Goal: Task Accomplishment & Management: Manage account settings

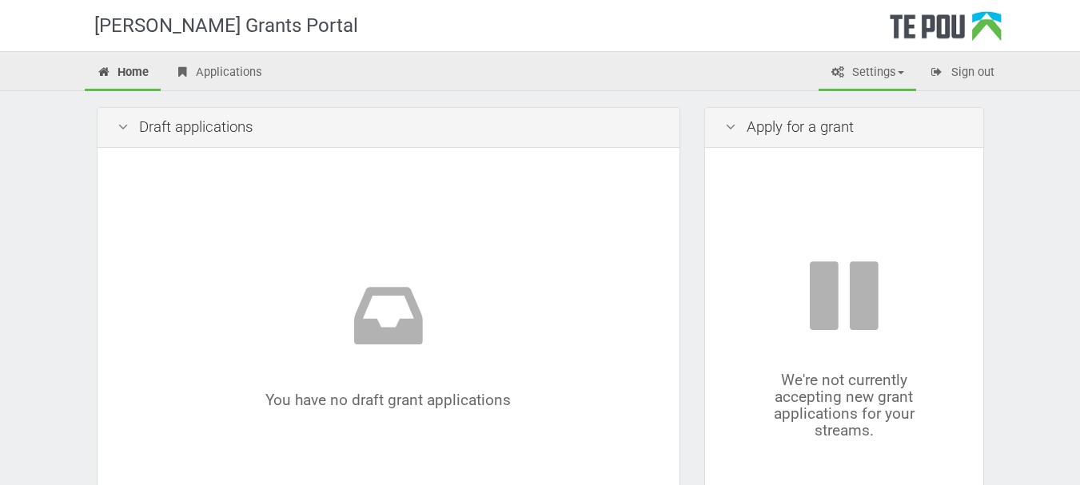
click at [867, 81] on link "Settings" at bounding box center [868, 73] width 98 height 35
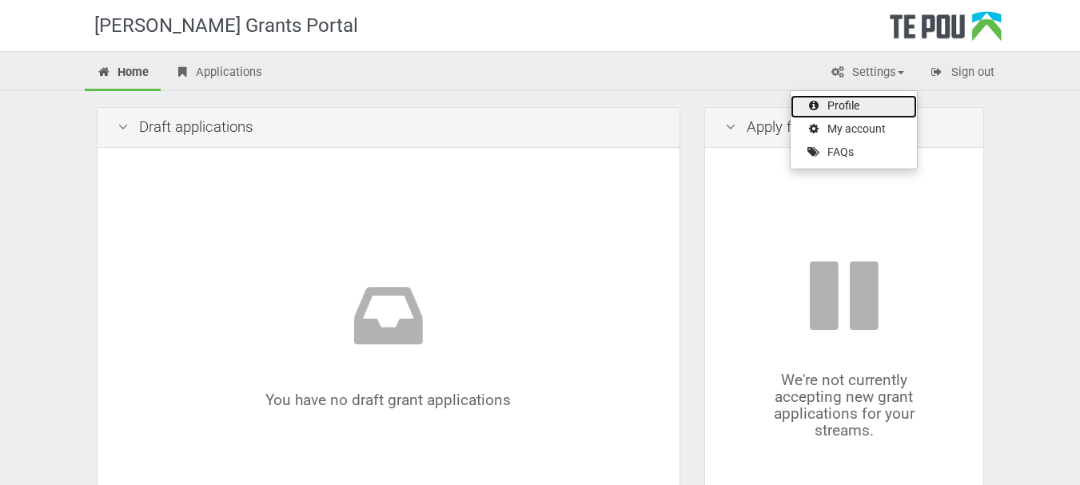
click at [864, 103] on link "Profile" at bounding box center [854, 106] width 126 height 23
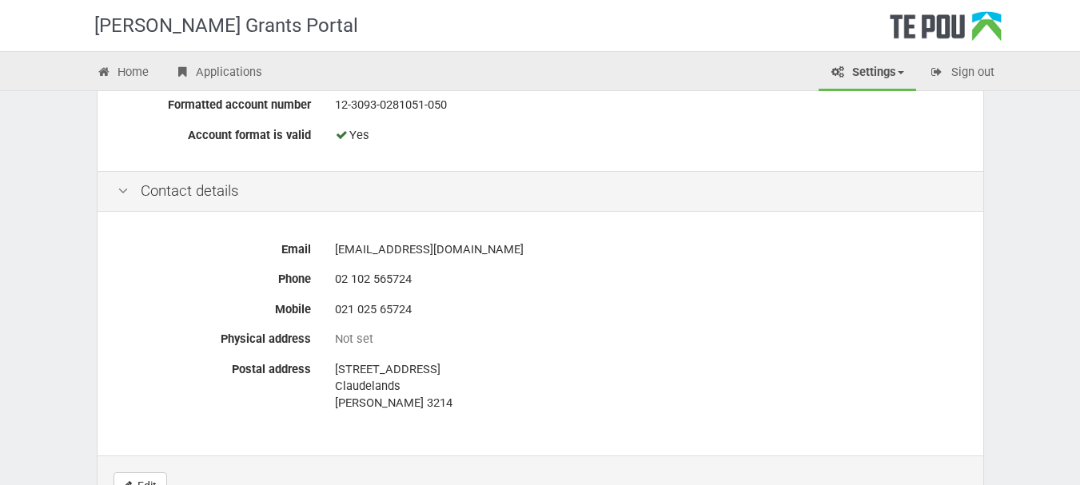
scroll to position [799, 0]
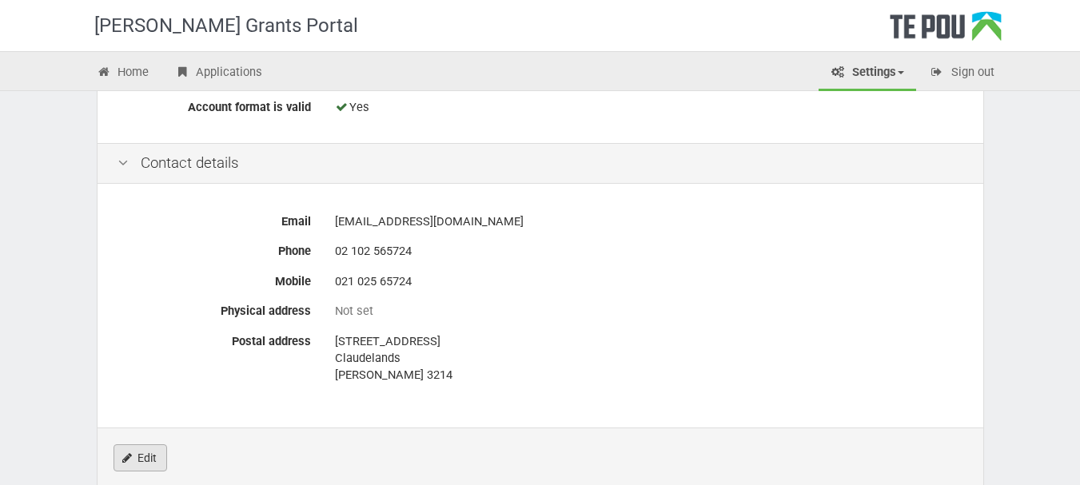
click at [158, 444] on link "Edit" at bounding box center [141, 457] width 54 height 27
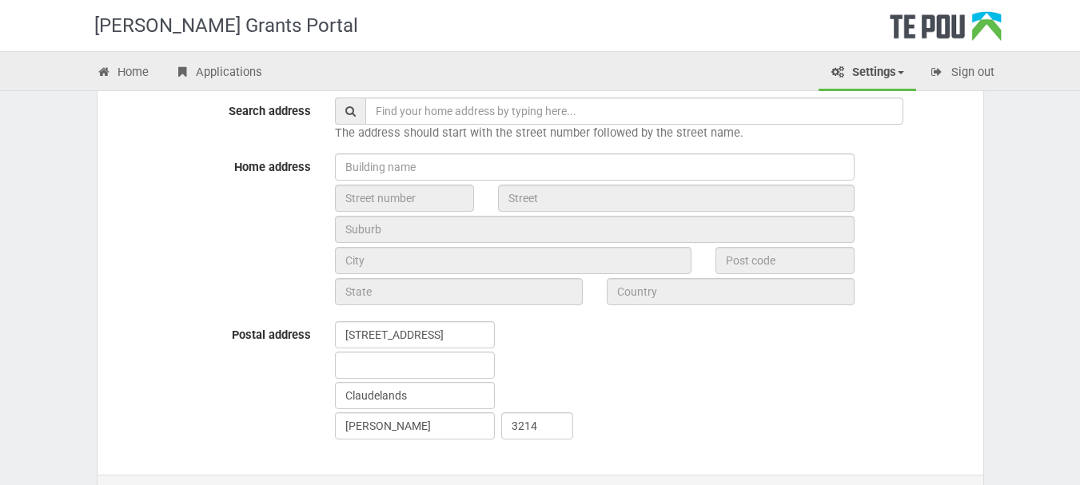
scroll to position [640, 0]
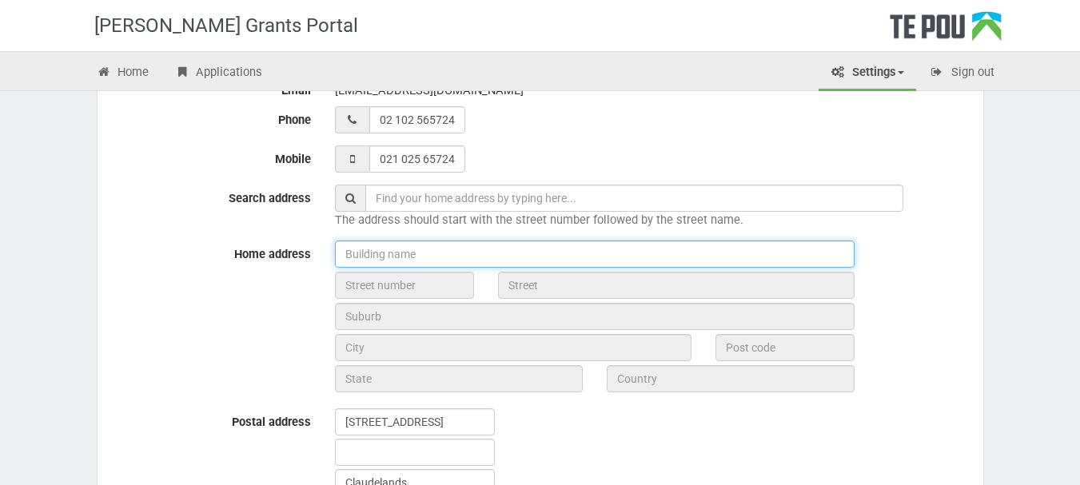
click at [384, 259] on input "text" at bounding box center [595, 254] width 520 height 27
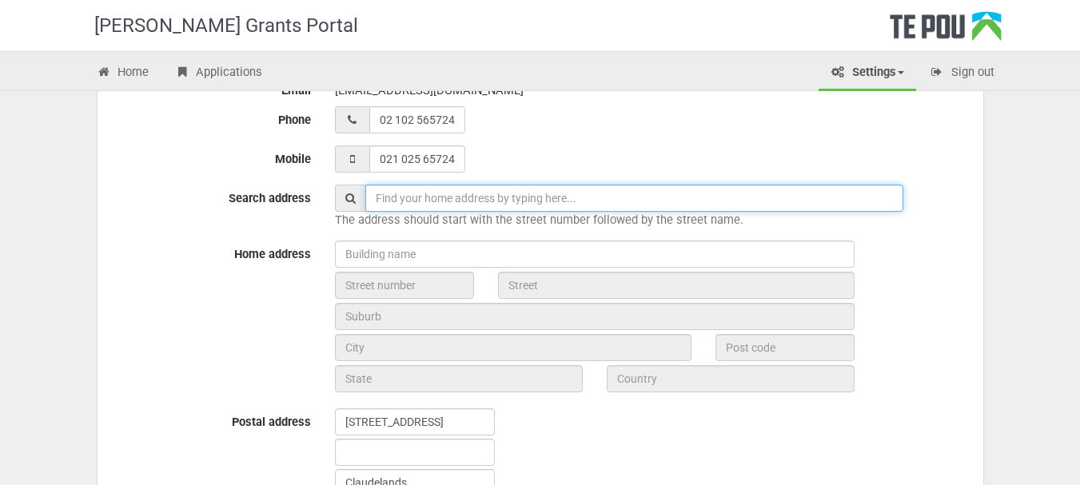
click at [397, 189] on input "text" at bounding box center [634, 198] width 538 height 27
type input "1475 Whangarei Heads Road, Parua Bay, New Zealand"
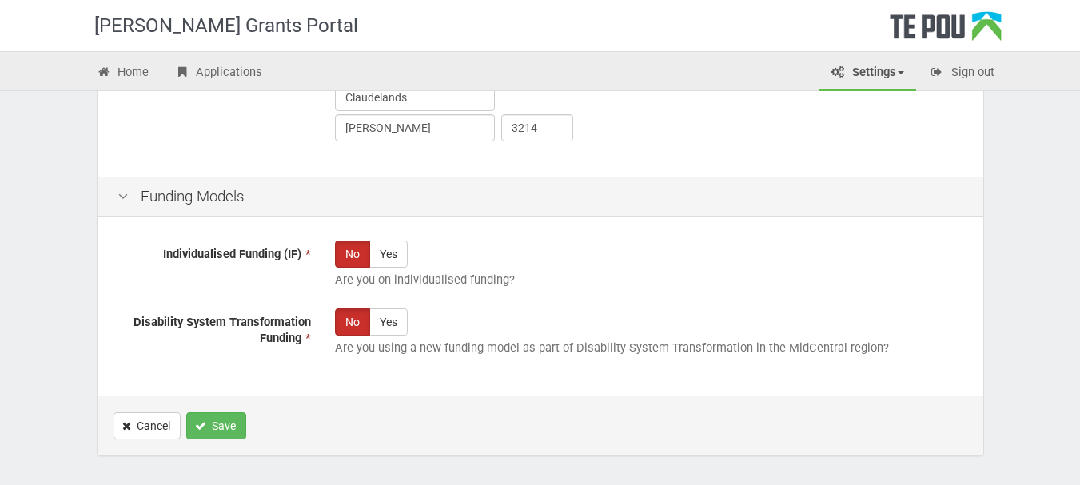
scroll to position [1080, 0]
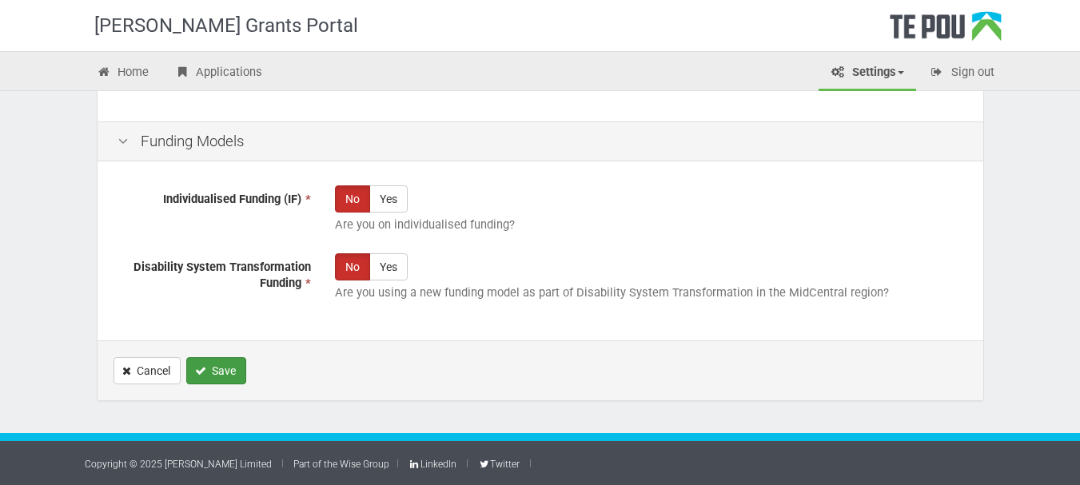
click at [233, 361] on button "Save" at bounding box center [216, 370] width 60 height 27
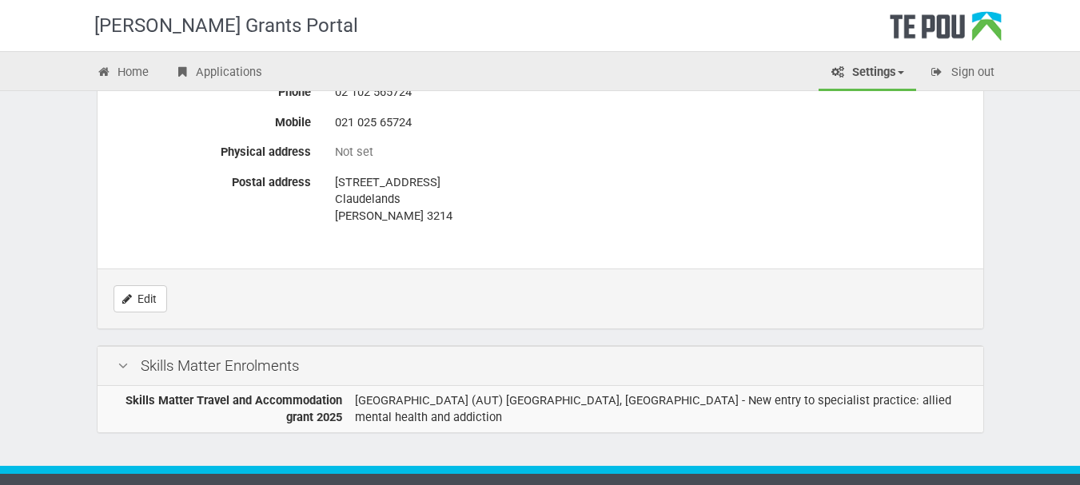
scroll to position [973, 0]
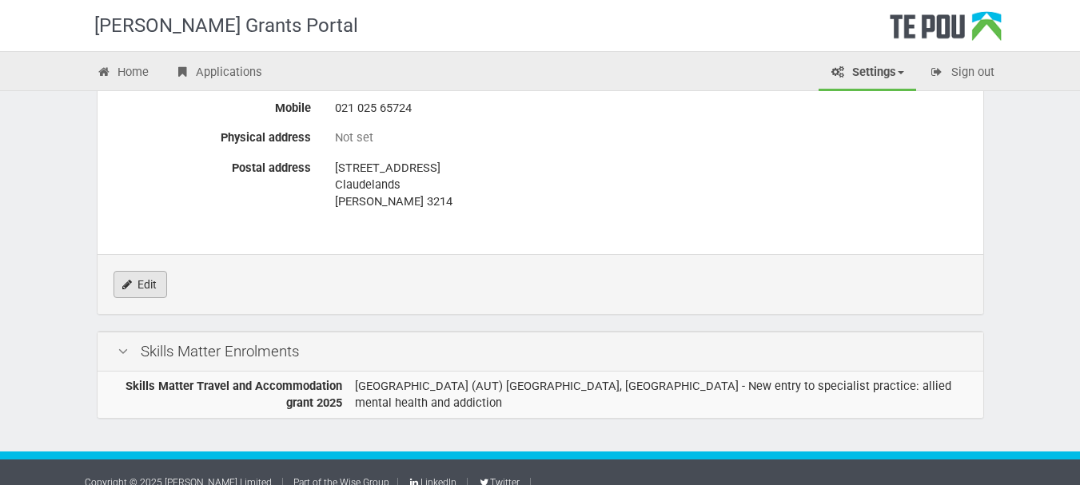
click at [145, 271] on link "Edit" at bounding box center [141, 284] width 54 height 27
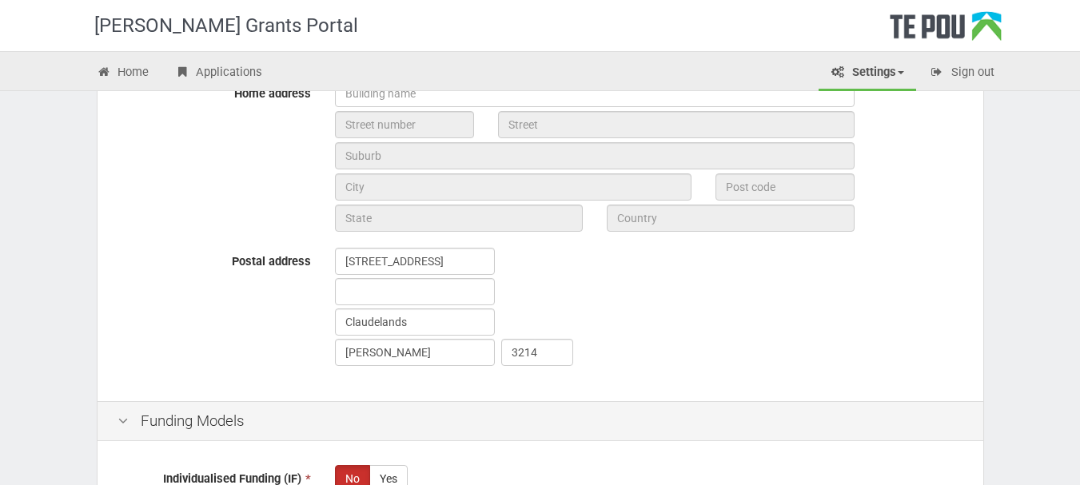
scroll to position [799, 0]
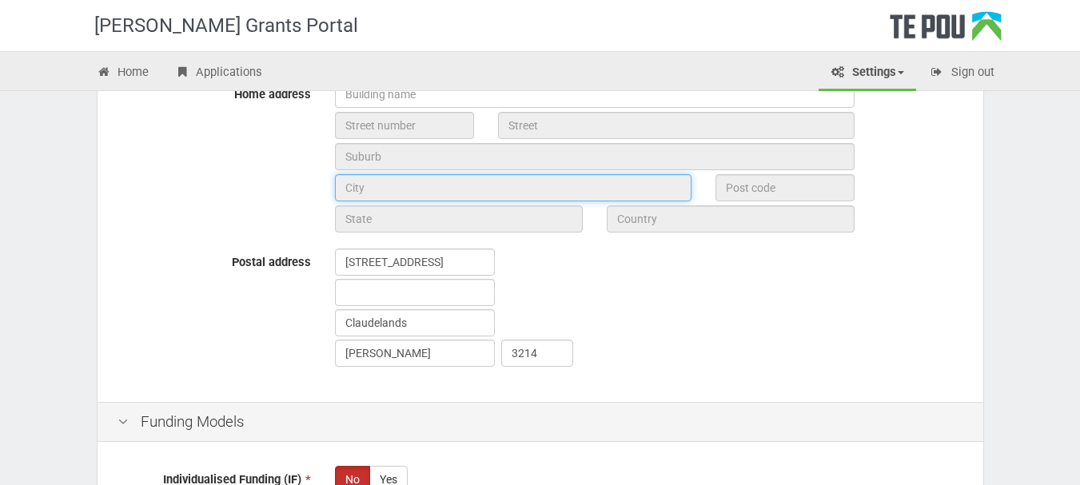
click at [396, 184] on input "text" at bounding box center [513, 187] width 357 height 27
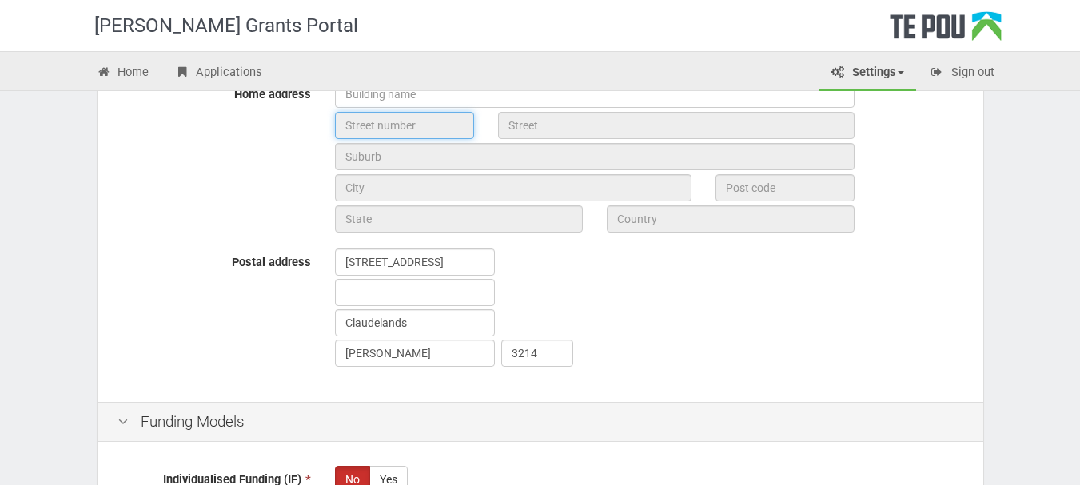
click at [385, 136] on input "text" at bounding box center [404, 125] width 139 height 27
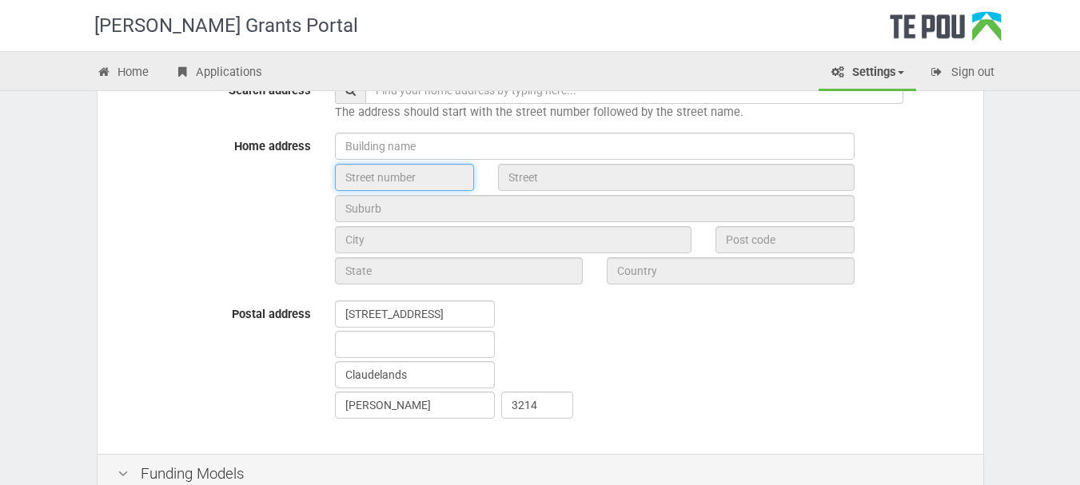
scroll to position [719, 0]
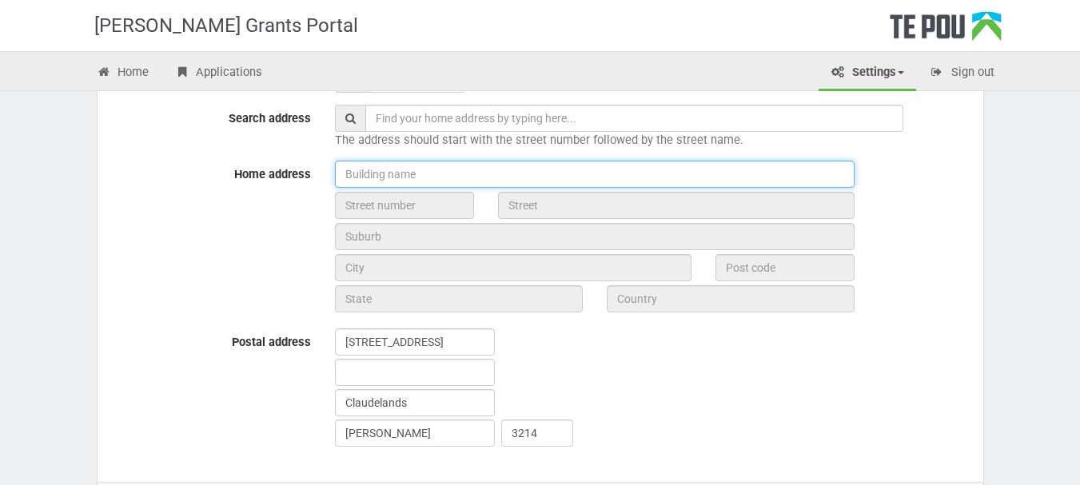
click at [385, 185] on input "text" at bounding box center [595, 174] width 520 height 27
type input "b"
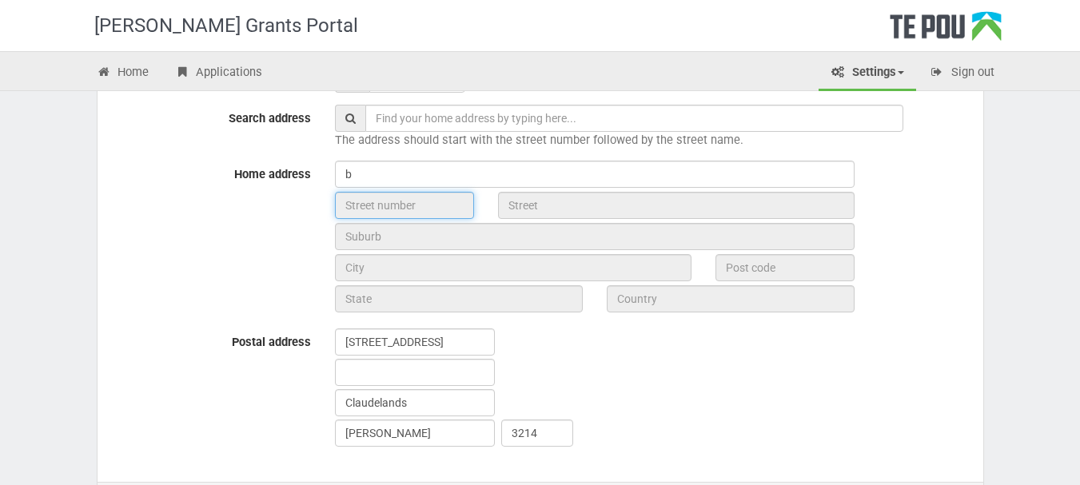
drag, startPoint x: 419, startPoint y: 207, endPoint x: 383, endPoint y: 181, distance: 44.1
click at [388, 192] on input "text" at bounding box center [404, 205] width 139 height 27
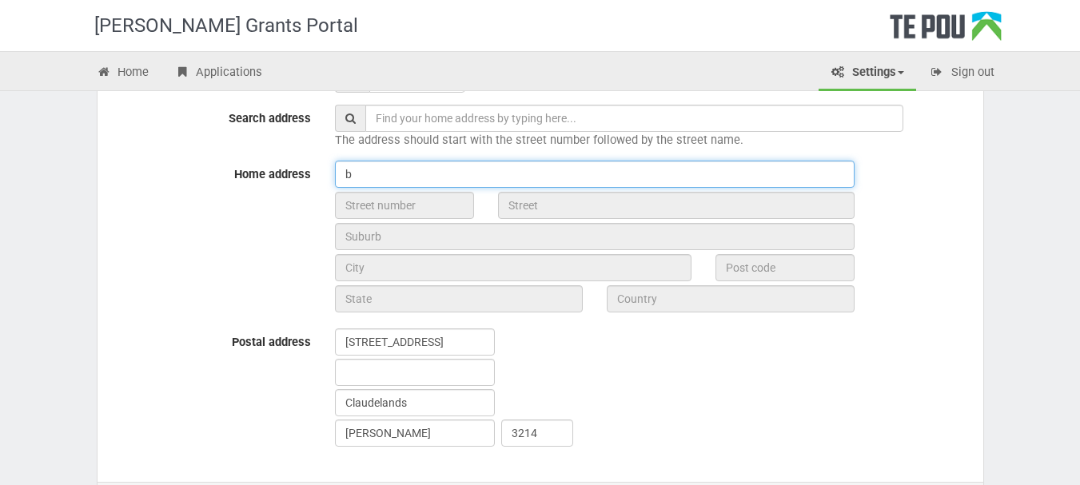
click at [378, 176] on input "b" at bounding box center [595, 174] width 520 height 27
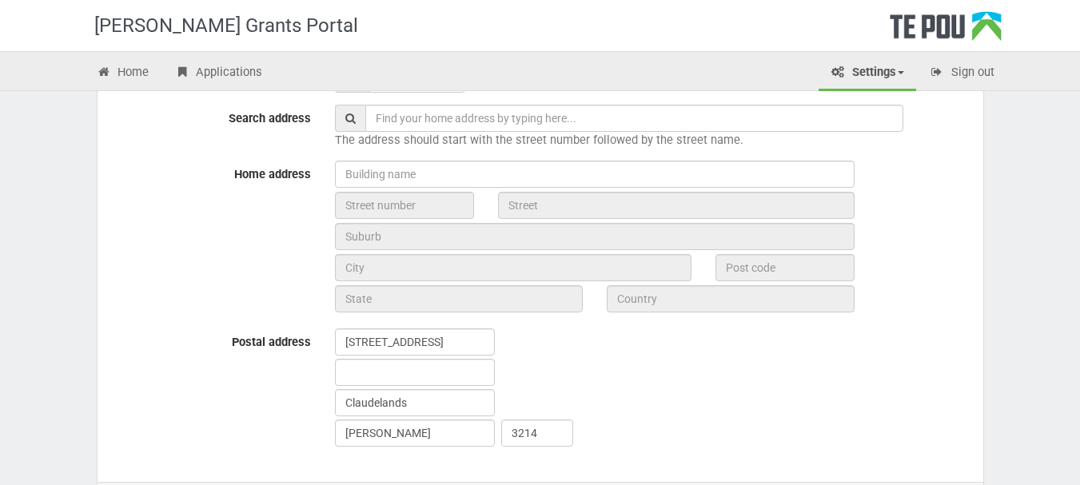
click at [556, 189] on div at bounding box center [649, 239] width 652 height 156
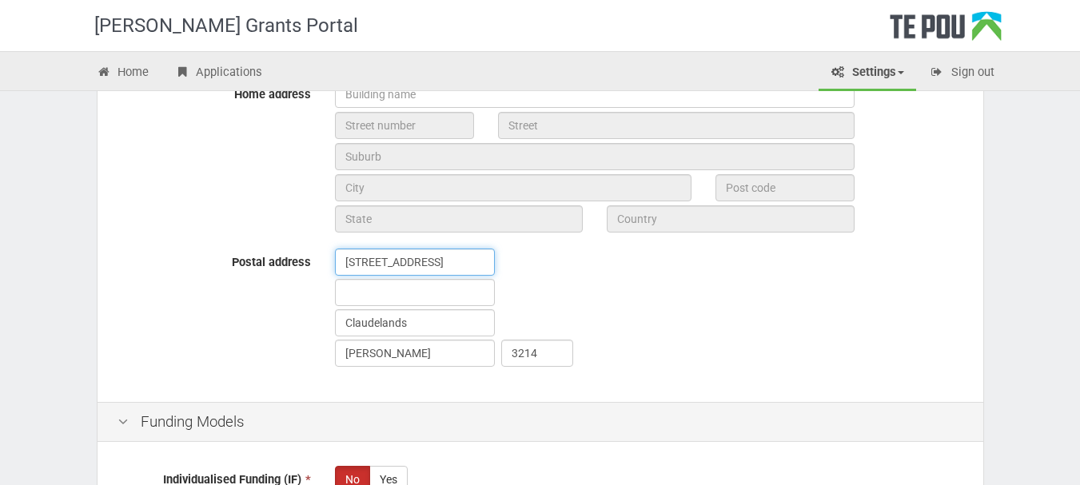
drag, startPoint x: 440, startPoint y: 259, endPoint x: 309, endPoint y: 277, distance: 131.5
click at [309, 277] on div "Postal address 16 Gillies Avenue Claudelands Hamilton 3214" at bounding box center [541, 310] width 870 height 122
type input "1475 Whangarei Heads Road, Parua Bay, New Zealand"
drag, startPoint x: 444, startPoint y: 325, endPoint x: 288, endPoint y: 323, distance: 155.9
click at [288, 323] on div "Postal address 1475 Whangarei Heads Road, Parua Bay, New Zealand Claudelands Ha…" at bounding box center [541, 310] width 870 height 122
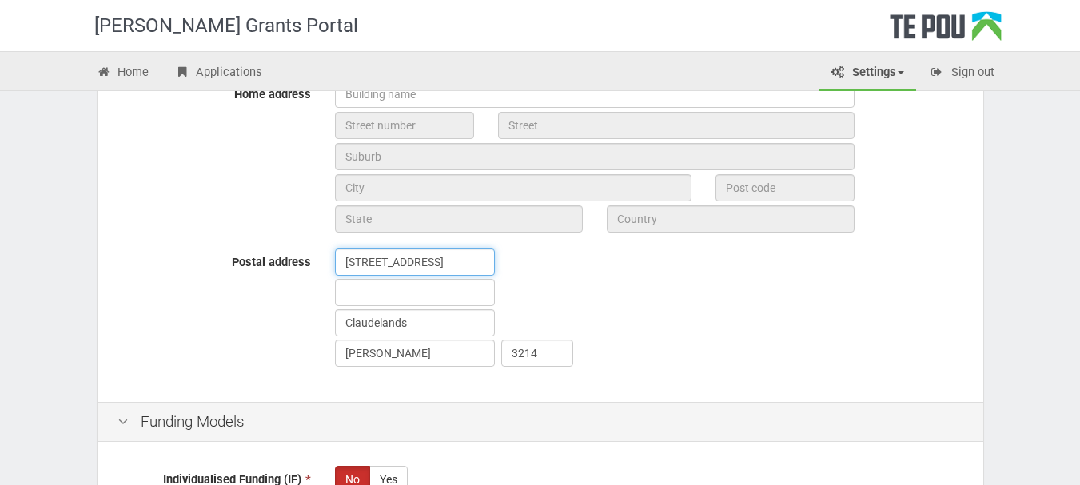
click at [440, 259] on input "1475 Whangarei Heads Road, Parua Bay, New Zealand" at bounding box center [415, 262] width 160 height 27
click at [451, 254] on input "1475 Whangarei Heads Road, Parua Bay, New Zealand" at bounding box center [415, 262] width 160 height 27
click at [453, 317] on input "Claudelands" at bounding box center [415, 322] width 160 height 27
drag, startPoint x: 452, startPoint y: 318, endPoint x: 322, endPoint y: 317, distance: 129.5
click at [323, 317] on div "1475 Whangarei Heads Road, Parua Bay, New Zealand Claudelands Hamilton 3214" at bounding box center [649, 310] width 652 height 122
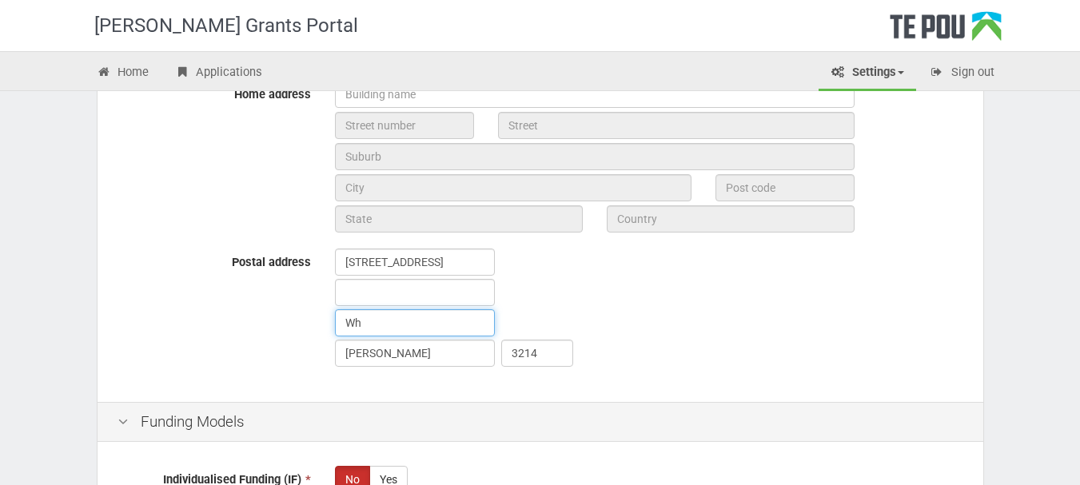
type input "W"
type input "Parua Bay"
drag, startPoint x: 398, startPoint y: 346, endPoint x: 329, endPoint y: 343, distance: 68.8
click at [329, 343] on div "1475 Whangarei Heads Road, Parua Bay, New Zealand Parua Bay Hamilton 3214" at bounding box center [649, 310] width 652 height 122
type input "Whangarei"
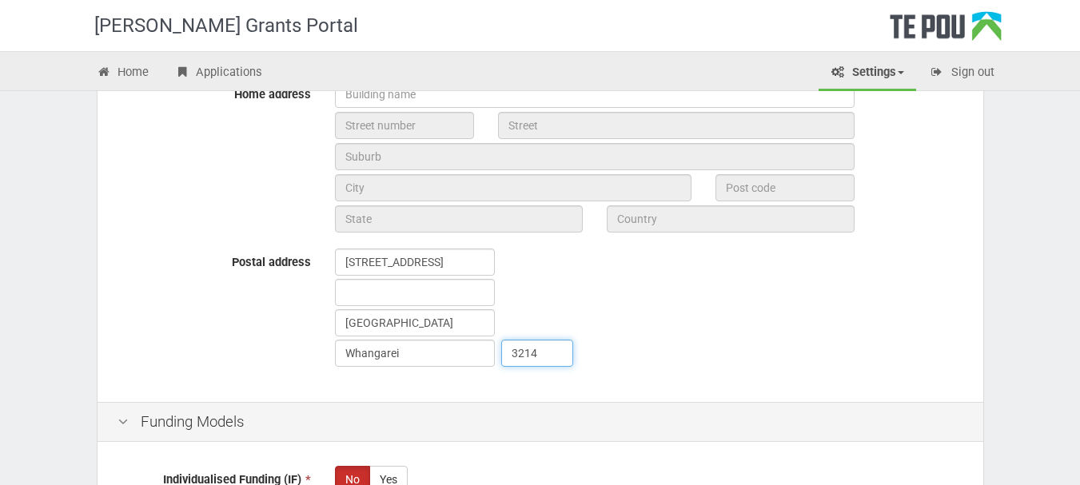
drag, startPoint x: 552, startPoint y: 357, endPoint x: 444, endPoint y: 353, distance: 108.0
click at [444, 340] on div "Whangarei 3214" at bounding box center [649, 340] width 628 height 0
type input "0174"
click at [465, 262] on input "1475 Whangarei Heads Road, Parua Bay, New Zealand" at bounding box center [415, 262] width 160 height 27
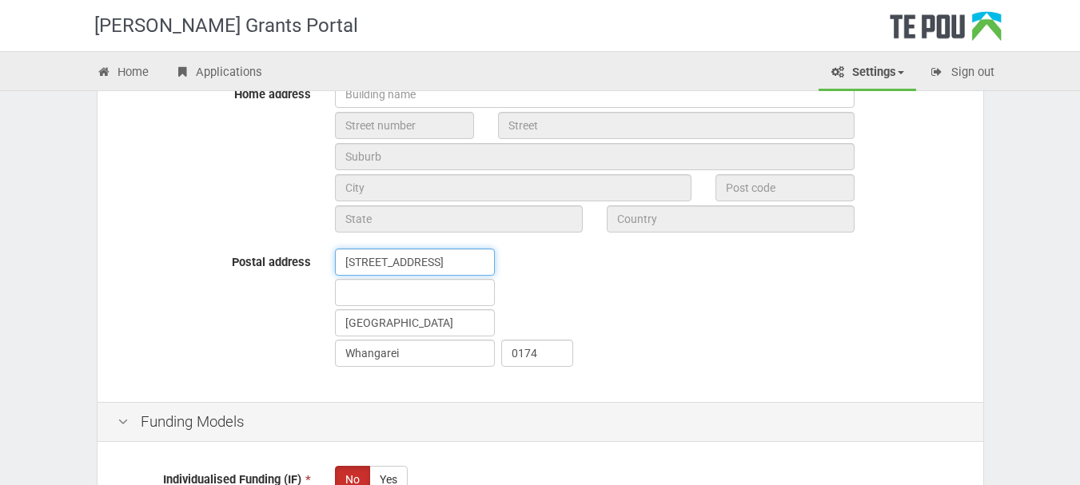
drag, startPoint x: 464, startPoint y: 260, endPoint x: 533, endPoint y: 255, distance: 68.9
click at [533, 255] on div "1475 Whangarei Heads Road, Parua Bay, New Zealand Parua Bay Whangarei 0174" at bounding box center [649, 310] width 652 height 122
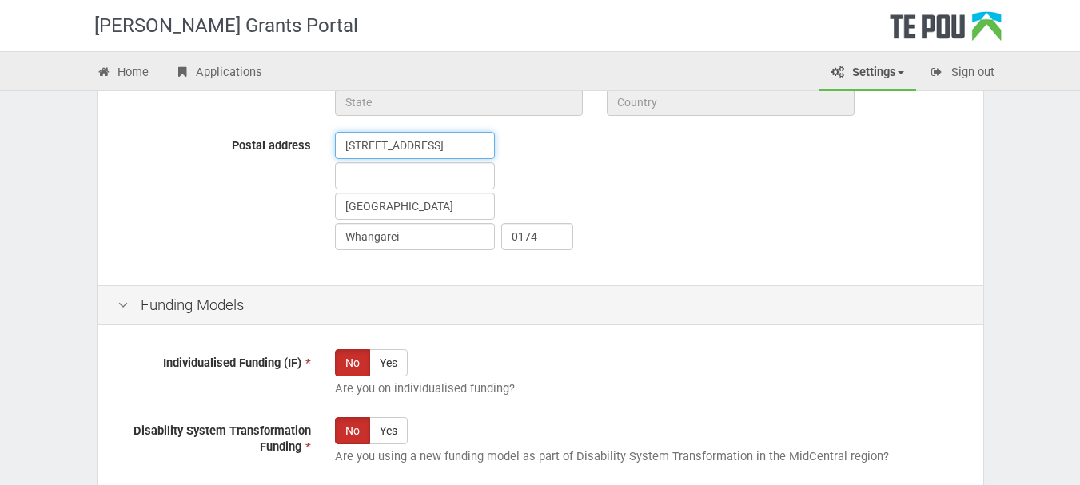
scroll to position [1039, 0]
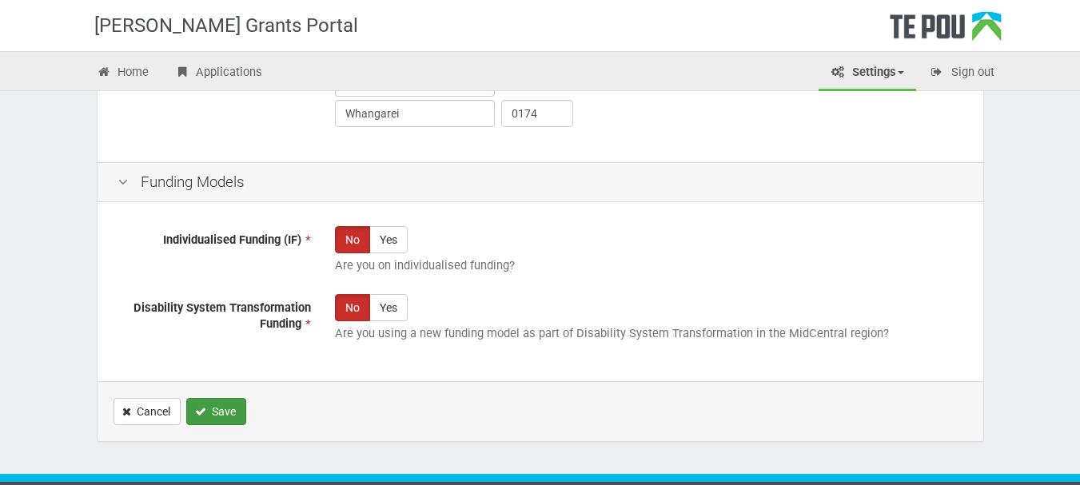
type input "1475 Whangarei Heads Road"
click at [201, 411] on icon "Save" at bounding box center [200, 411] width 11 height 11
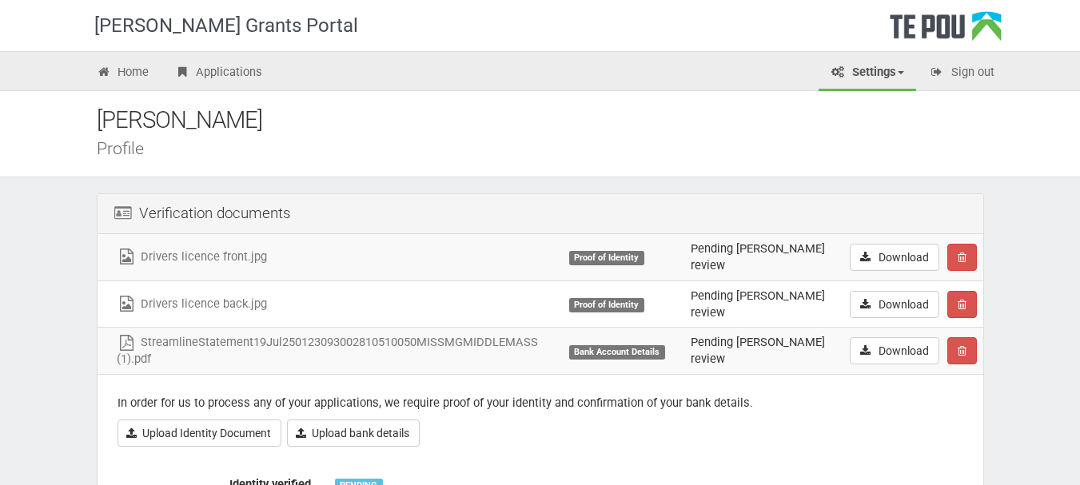
click at [205, 50] on div "[PERSON_NAME] Grants Portal" at bounding box center [242, 25] width 296 height 51
click at [205, 72] on link "Applications" at bounding box center [218, 73] width 112 height 35
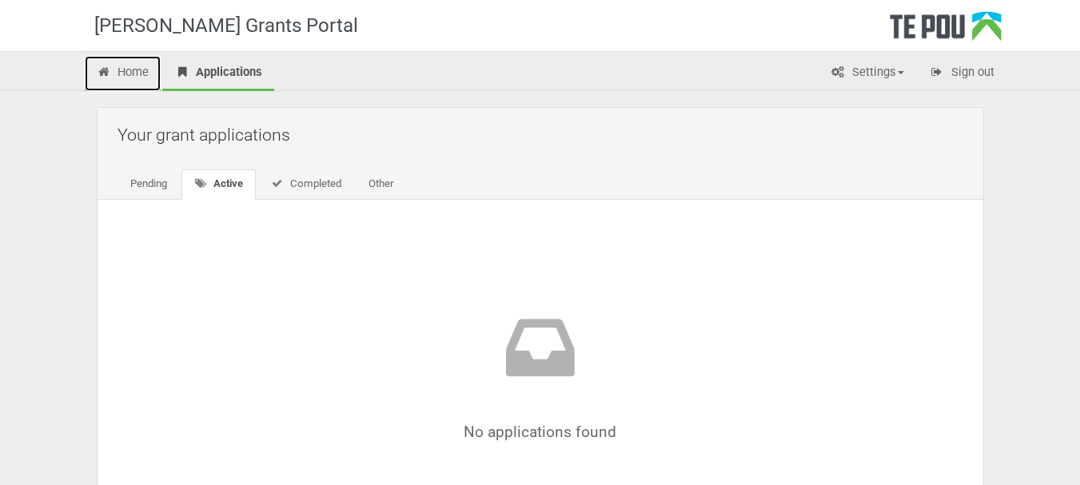
click at [157, 73] on link "Home" at bounding box center [123, 73] width 77 height 35
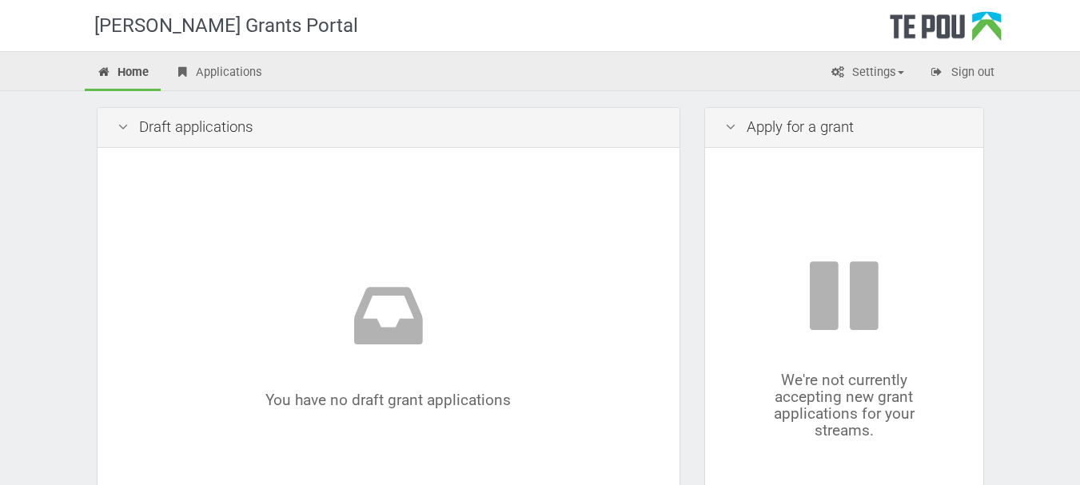
click at [205, 128] on div "Draft applications" at bounding box center [389, 128] width 582 height 40
click at [140, 128] on div "Draft applications" at bounding box center [389, 128] width 582 height 40
